Goal: Entertainment & Leisure: Consume media (video, audio)

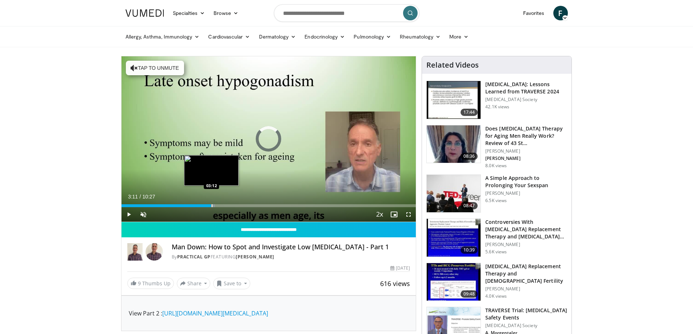
click at [211, 203] on div "Loaded : 31.80% 03:11 03:12" at bounding box center [269, 203] width 295 height 7
click at [186, 204] on div "Progress Bar" at bounding box center [186, 205] width 1 height 3
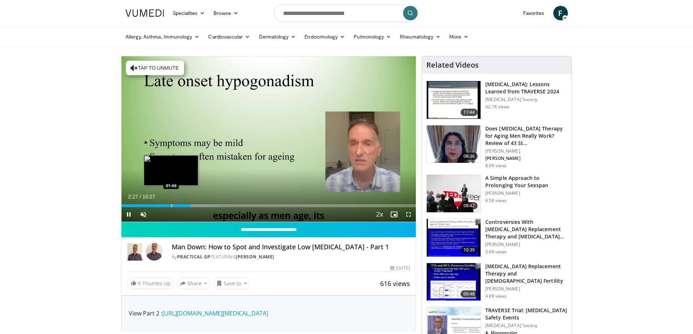
click at [171, 204] on div "Progress Bar" at bounding box center [171, 205] width 1 height 3
click at [162, 204] on div "Progress Bar" at bounding box center [162, 205] width 1 height 3
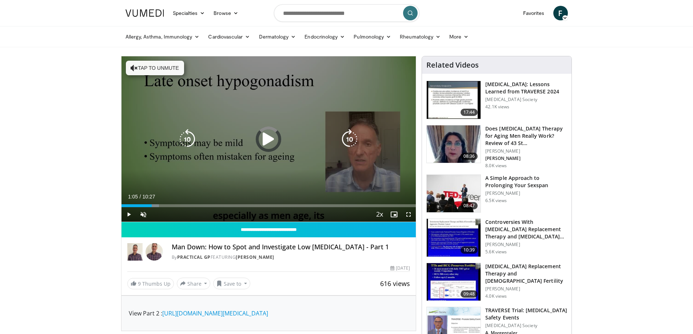
click at [152, 203] on div "Loaded : 12.75% 01:05 01:10" at bounding box center [269, 203] width 295 height 7
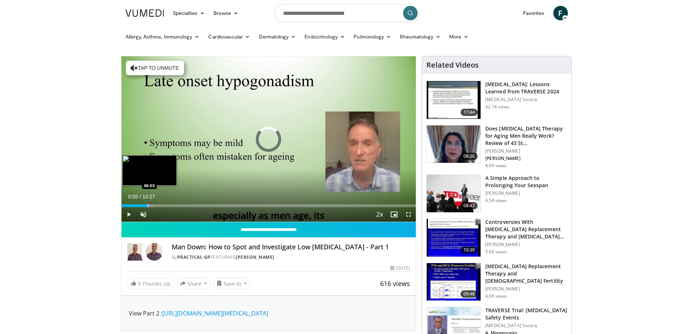
click at [147, 207] on div "Progress Bar" at bounding box center [147, 205] width 1 height 3
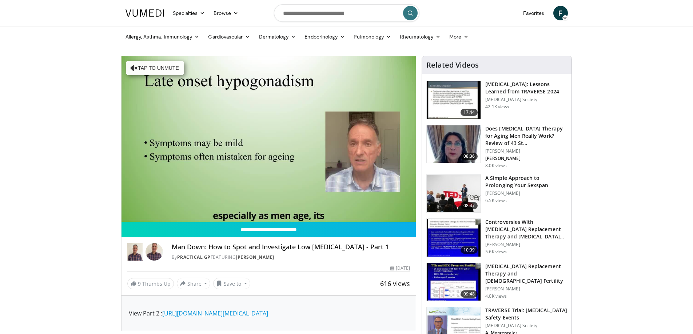
click at [287, 206] on video-js "**********" at bounding box center [269, 139] width 295 height 166
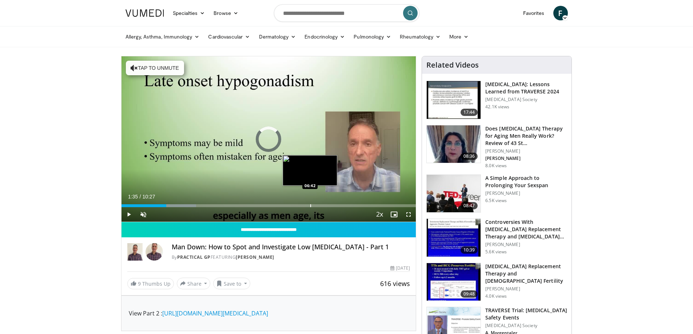
click at [310, 206] on div "Progress Bar" at bounding box center [310, 205] width 1 height 3
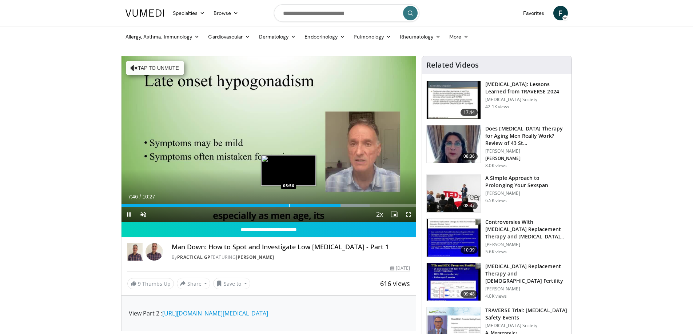
click at [289, 205] on div "Progress Bar" at bounding box center [289, 205] width 1 height 3
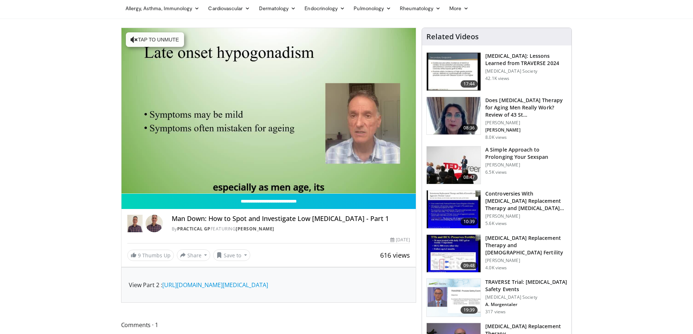
scroll to position [73, 0]
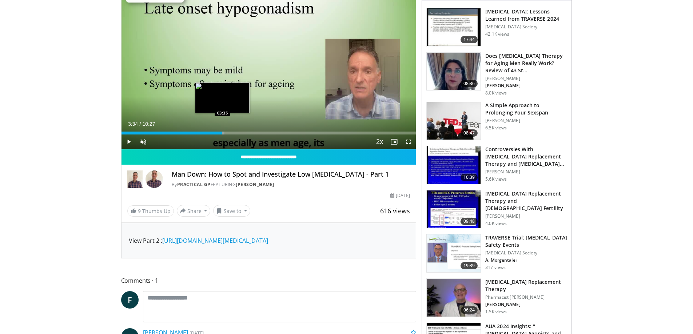
click at [223, 132] on div "Progress Bar" at bounding box center [223, 133] width 1 height 3
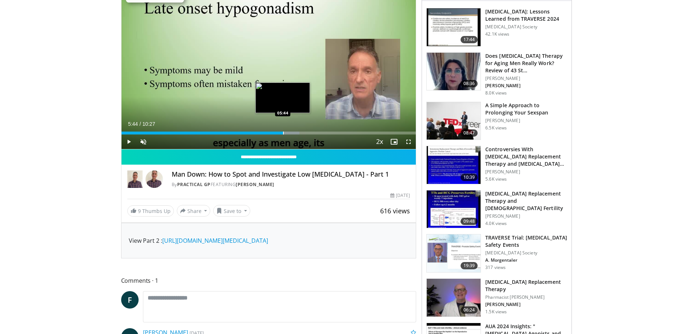
click at [283, 132] on div "Progress Bar" at bounding box center [283, 133] width 1 height 3
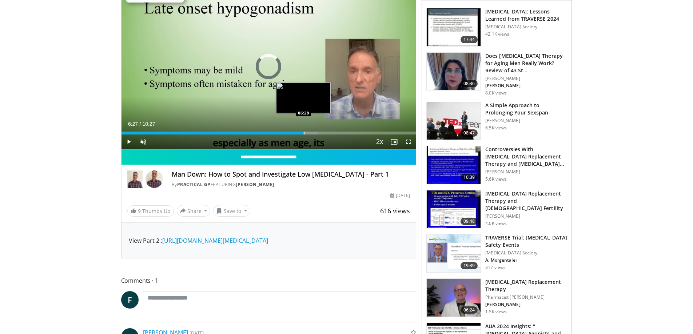
click at [304, 133] on div "Progress Bar" at bounding box center [304, 133] width 1 height 3
click at [319, 131] on div "Loaded : 73.16% 07:04 07:04" at bounding box center [269, 131] width 295 height 7
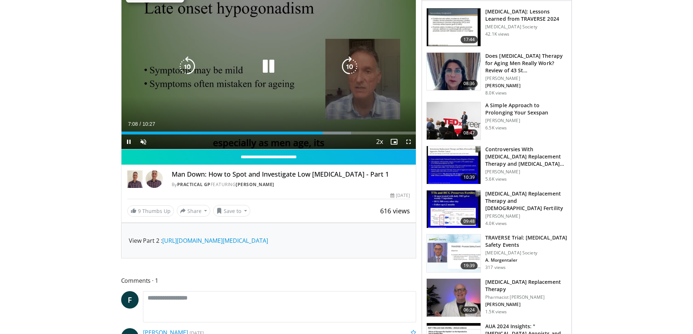
click at [330, 132] on video-js "**********" at bounding box center [269, 67] width 295 height 166
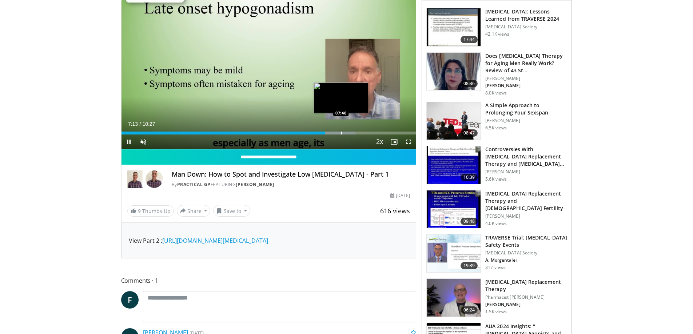
click at [341, 132] on div "Progress Bar" at bounding box center [341, 133] width 1 height 3
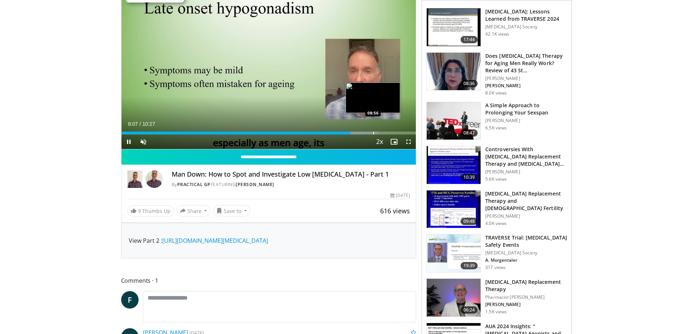
click at [373, 133] on div "Progress Bar" at bounding box center [373, 133] width 1 height 3
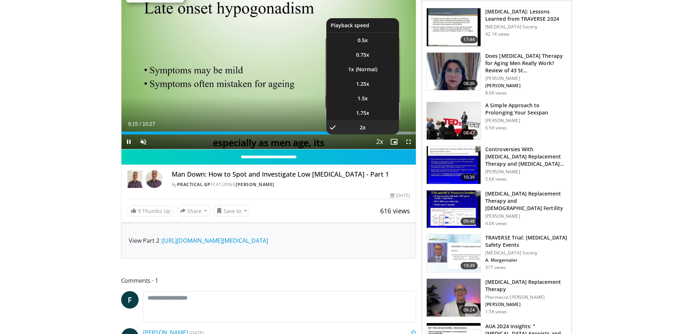
click at [389, 132] on li "2x , selected" at bounding box center [362, 127] width 73 height 15
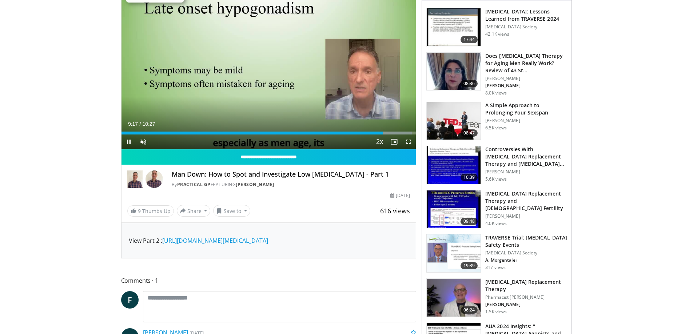
click at [389, 132] on div "Progress Bar" at bounding box center [388, 133] width 45 height 3
click at [401, 132] on div "Progress Bar" at bounding box center [401, 133] width 1 height 3
click at [399, 131] on div "Loaded : 100.00% 09:51 09:51" at bounding box center [269, 131] width 295 height 7
click at [396, 132] on div "Progress Bar" at bounding box center [396, 133] width 1 height 3
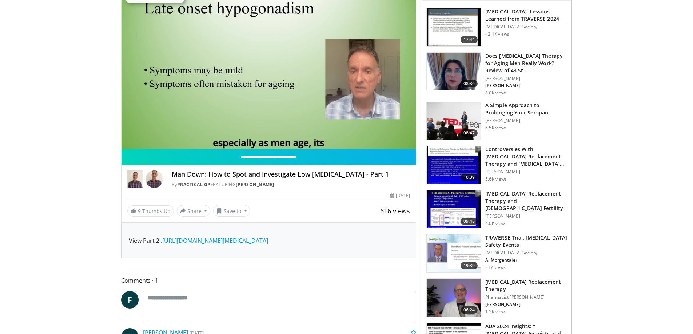
click at [410, 131] on video-js "**********" at bounding box center [269, 67] width 295 height 166
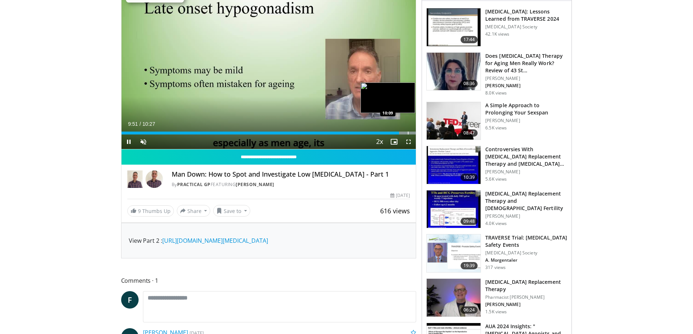
click at [408, 132] on div "Progress Bar" at bounding box center [408, 133] width 1 height 3
click at [405, 132] on div "10:05" at bounding box center [264, 133] width 284 height 3
click at [404, 130] on div "Loaded : 100.00% 10:06 10:03" at bounding box center [269, 131] width 295 height 7
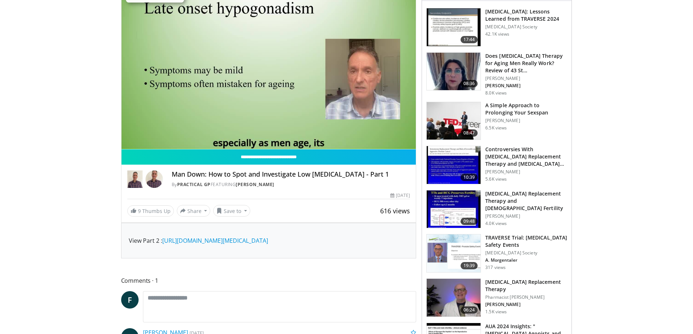
click at [404, 130] on video-js "**********" at bounding box center [269, 67] width 295 height 166
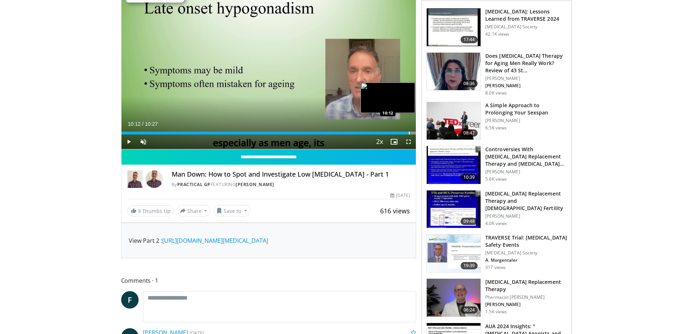
click at [409, 131] on div "Loaded : 100.00% 10:12 10:12" at bounding box center [269, 131] width 295 height 7
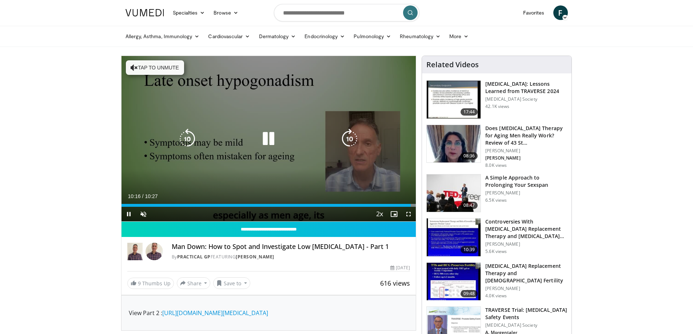
scroll to position [0, 0]
